Goal: Information Seeking & Learning: Learn about a topic

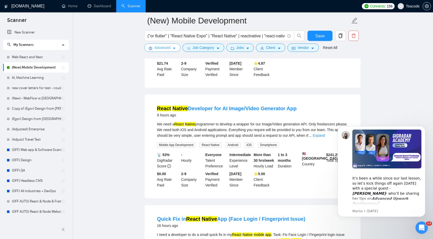
click at [166, 48] on span "Advanced" at bounding box center [163, 48] width 16 height 6
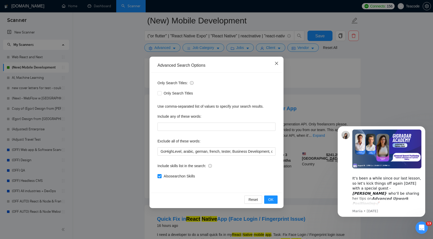
click at [278, 63] on icon "close" at bounding box center [277, 63] width 4 height 4
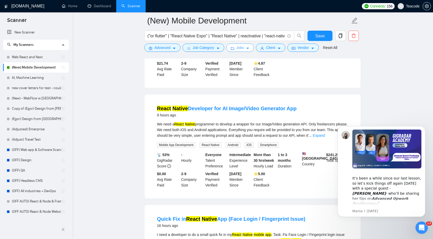
click at [243, 49] on span "Jobs" at bounding box center [241, 48] width 8 height 6
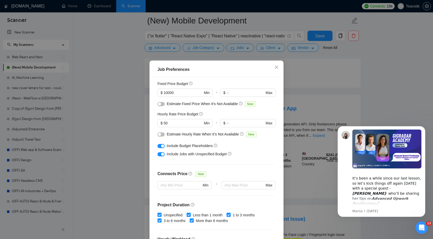
scroll to position [34, 0]
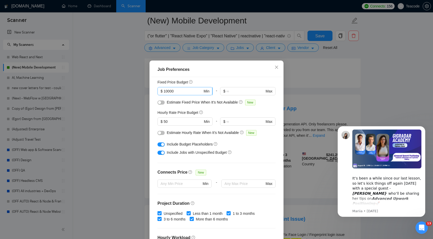
click at [176, 90] on input "10000" at bounding box center [183, 92] width 39 height 6
type input "1000"
click at [216, 79] on div "Budget Project Type All Fixed Price Hourly Rate Fixed Price Budget $ 1000 Min -…" at bounding box center [216, 161] width 131 height 168
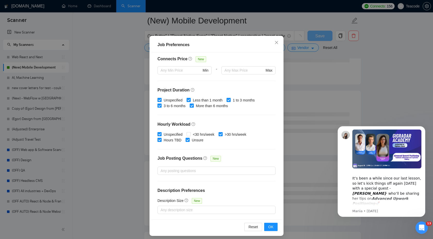
scroll to position [28, 0]
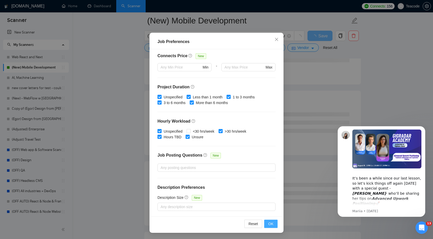
click at [271, 226] on span "OK" at bounding box center [271, 224] width 5 height 6
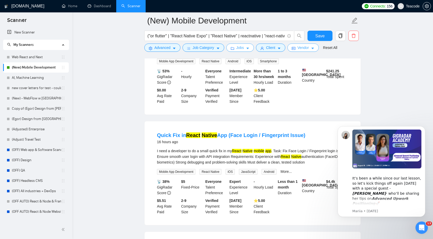
scroll to position [314, 0]
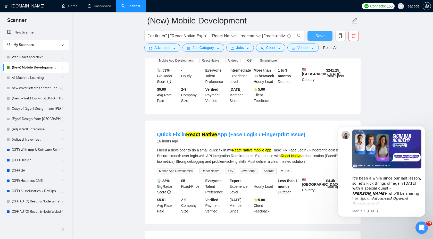
click at [320, 36] on span "Save" at bounding box center [320, 36] width 9 height 6
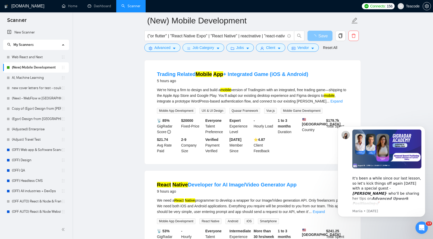
scroll to position [153, 0]
click at [343, 100] on link "Expand" at bounding box center [337, 101] width 12 height 4
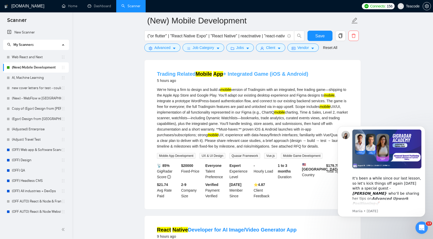
click at [256, 76] on link "Trading Related Mobile App + Integrated Game (iOS & Android)" at bounding box center [232, 74] width 151 height 6
click at [196, 76] on mark "Mobile" at bounding box center [204, 74] width 16 height 6
click at [423, 127] on icon "Dismiss notification" at bounding box center [424, 127] width 3 height 3
